Goal: Check status: Check status

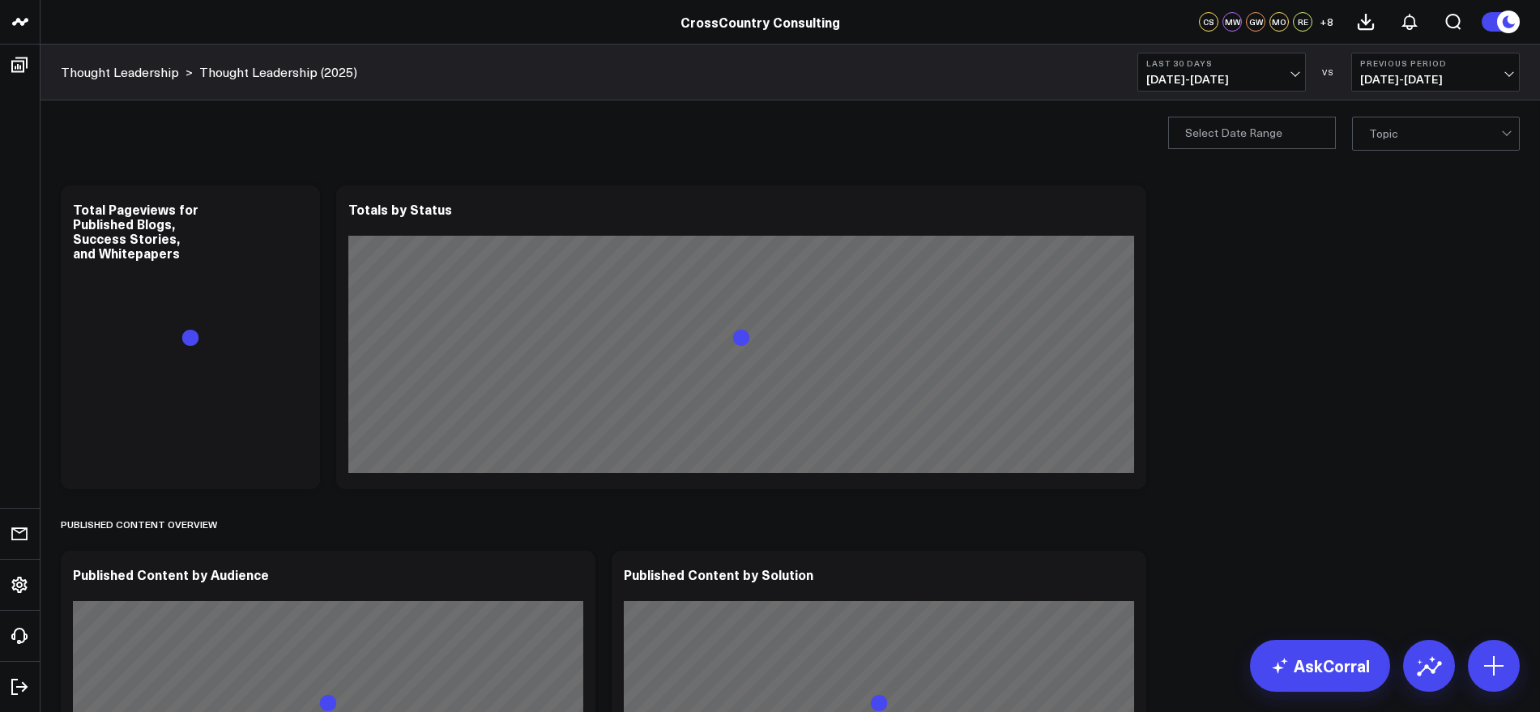
click at [1291, 73] on span "[DATE] - [DATE]" at bounding box center [1222, 79] width 151 height 13
click at [1160, 489] on link "YTD" at bounding box center [1221, 486] width 167 height 31
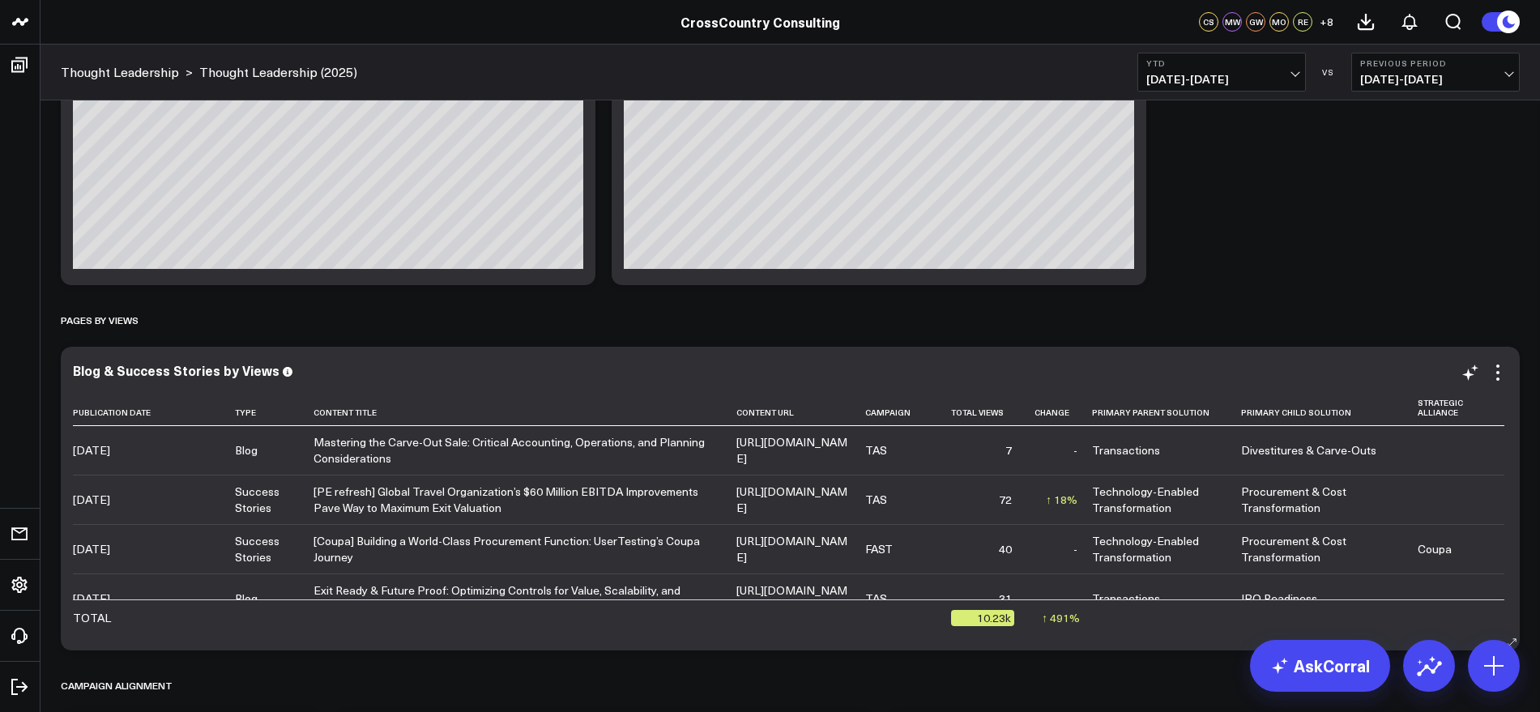
scroll to position [3241, 0]
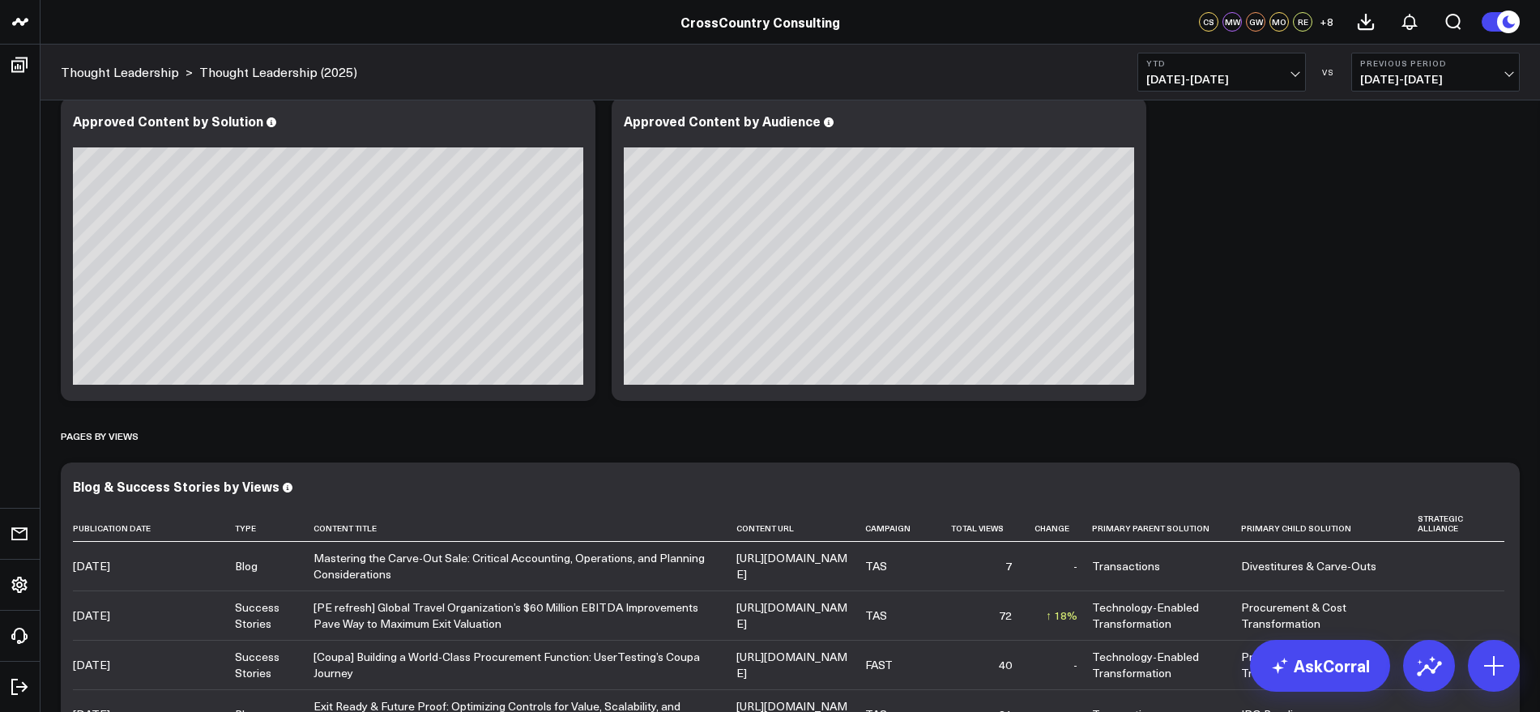
click at [1295, 73] on span "[DATE] - [DATE]" at bounding box center [1222, 79] width 151 height 13
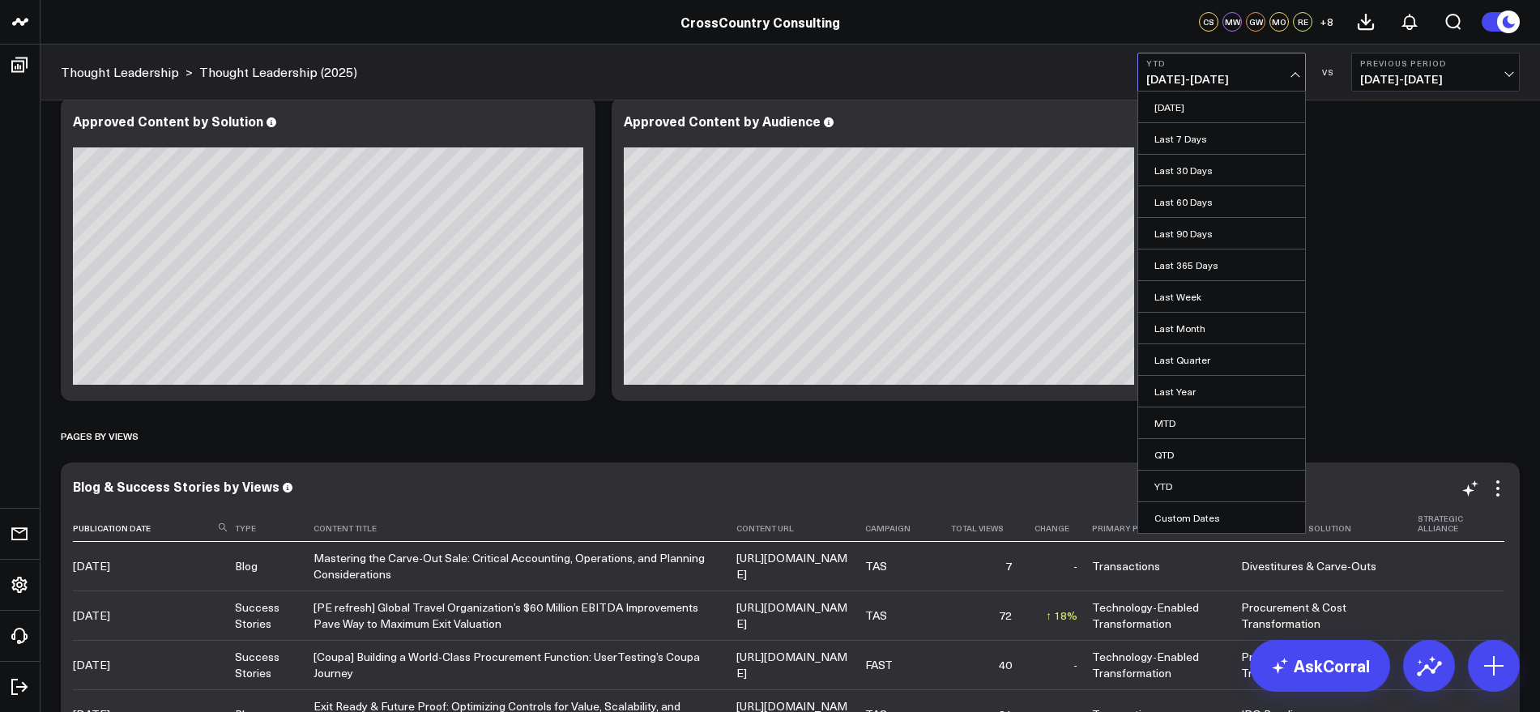
click at [1192, 519] on link "Custom Dates" at bounding box center [1221, 517] width 167 height 31
select select "7"
select select "2025"
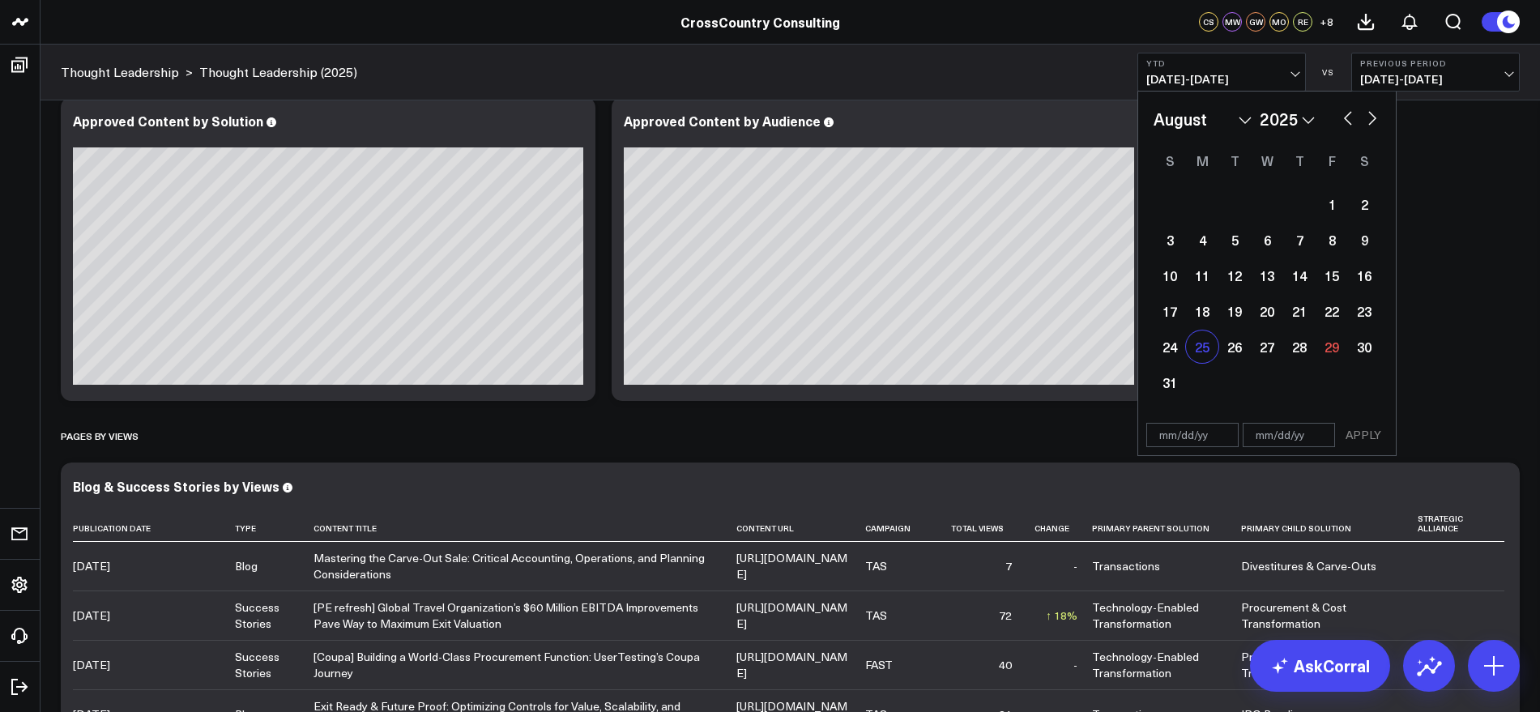
click at [1208, 349] on div "25" at bounding box center [1202, 347] width 32 height 32
type input "[DATE]"
select select "7"
select select "2025"
click at [1335, 344] on div "29" at bounding box center [1332, 347] width 32 height 32
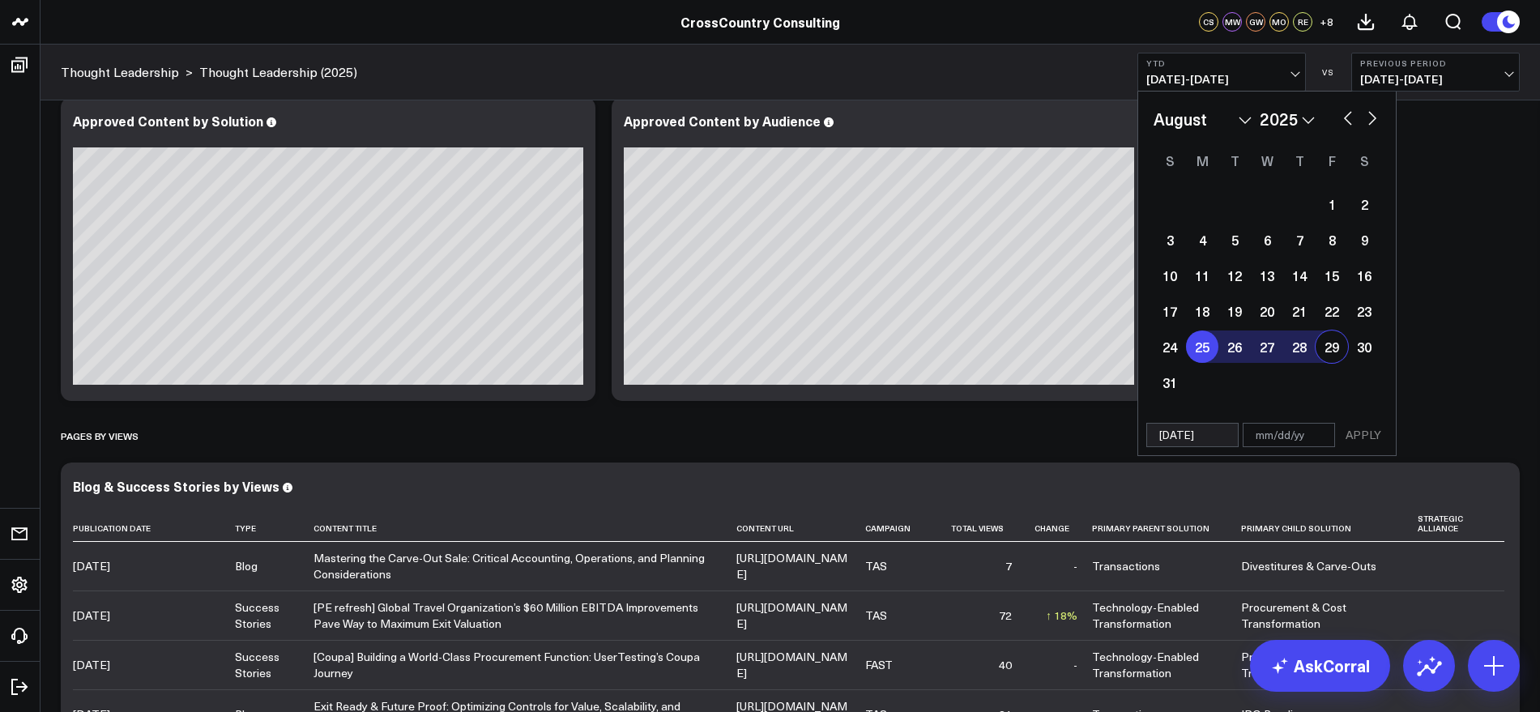
type input "[DATE]"
select select "7"
select select "2025"
click at [1361, 443] on button "APPLY" at bounding box center [1363, 435] width 49 height 24
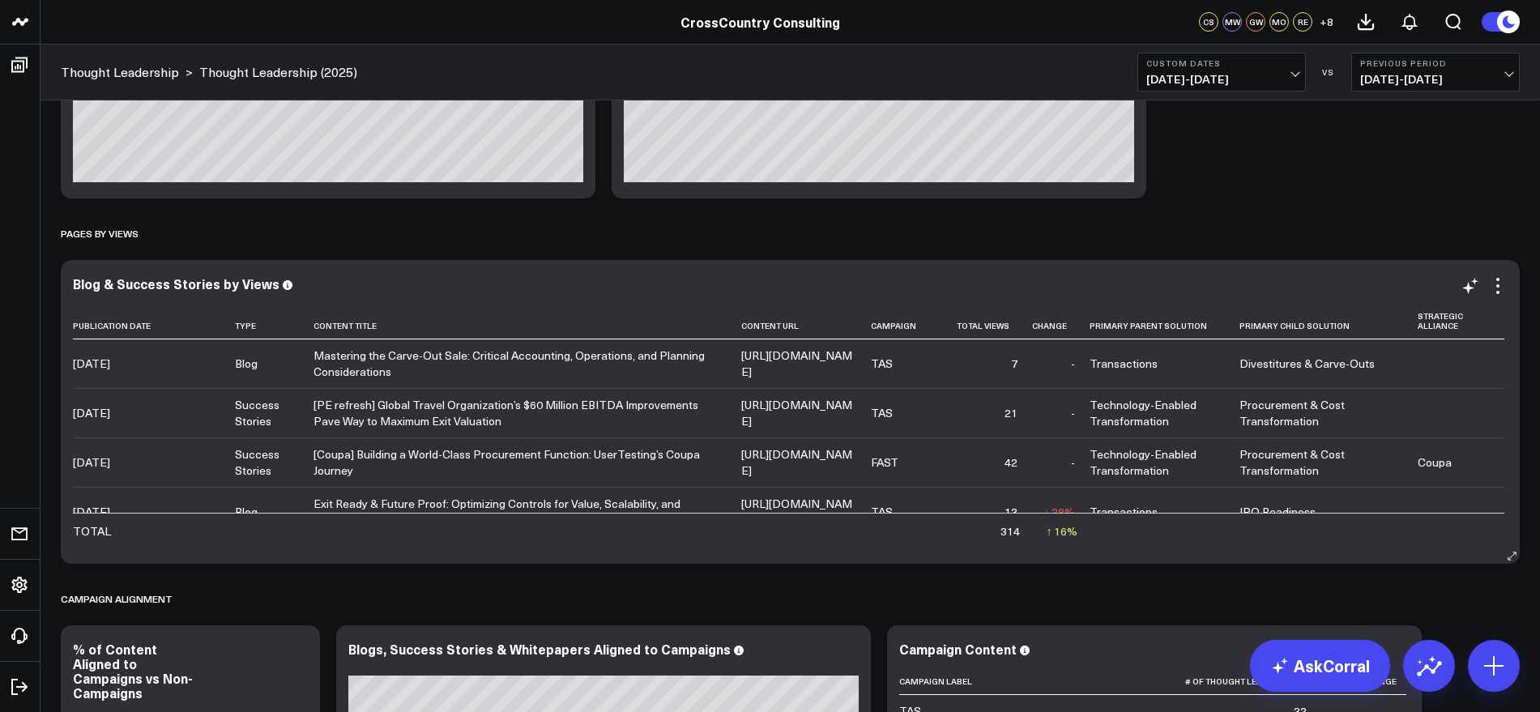
scroll to position [101, 0]
